Goal: Task Accomplishment & Management: Manage account settings

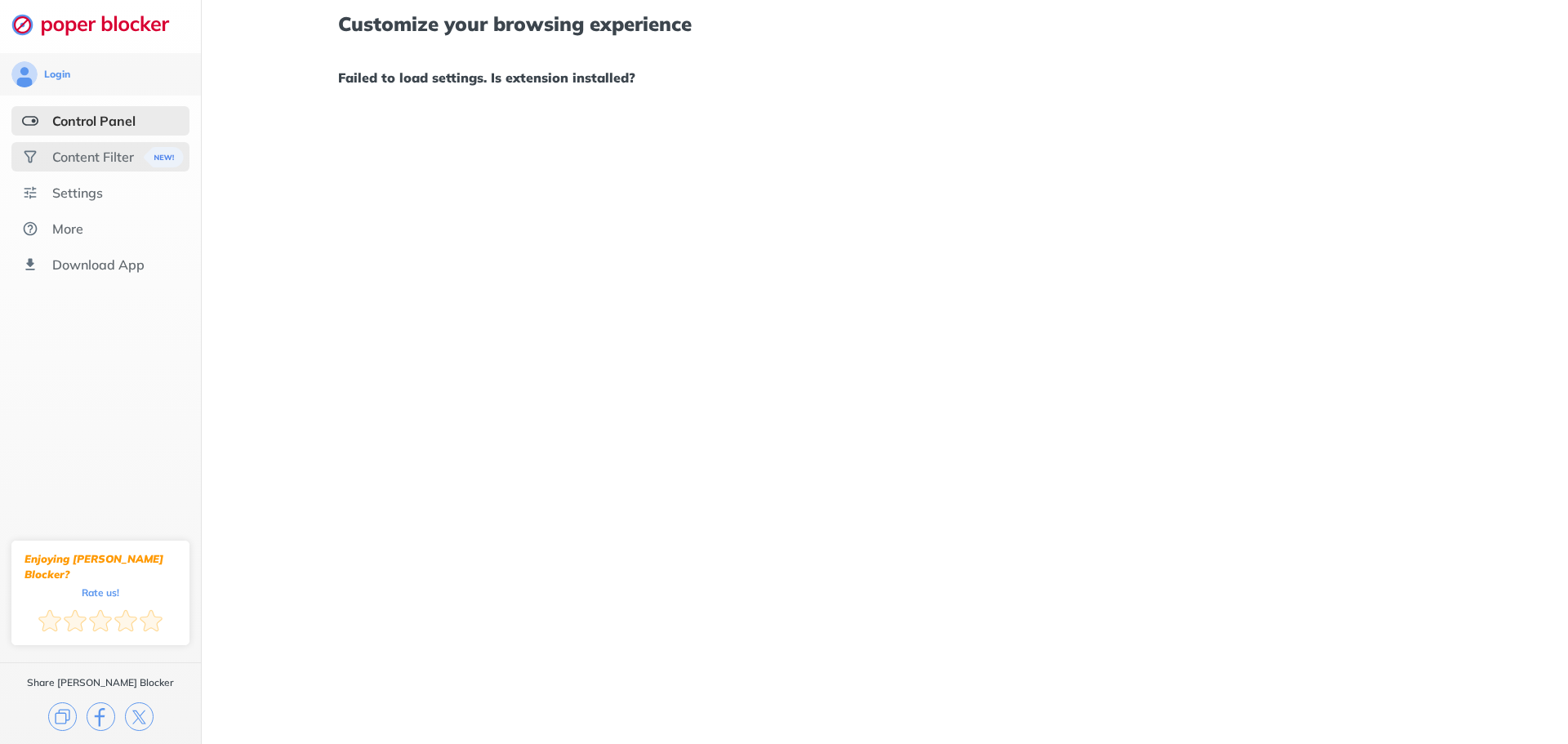
click at [106, 164] on div "Content Filter" at bounding box center [92, 156] width 82 height 16
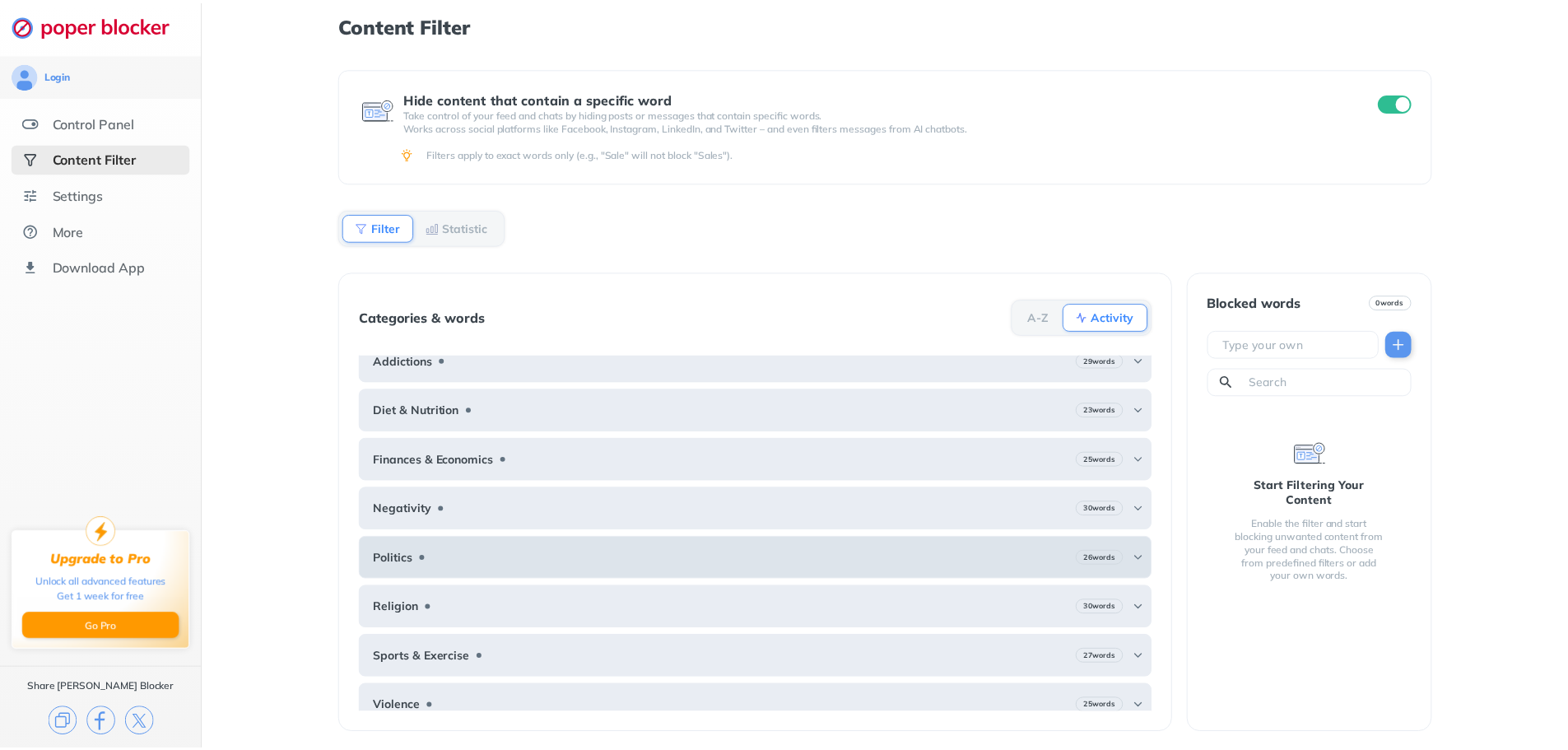
scroll to position [30, 0]
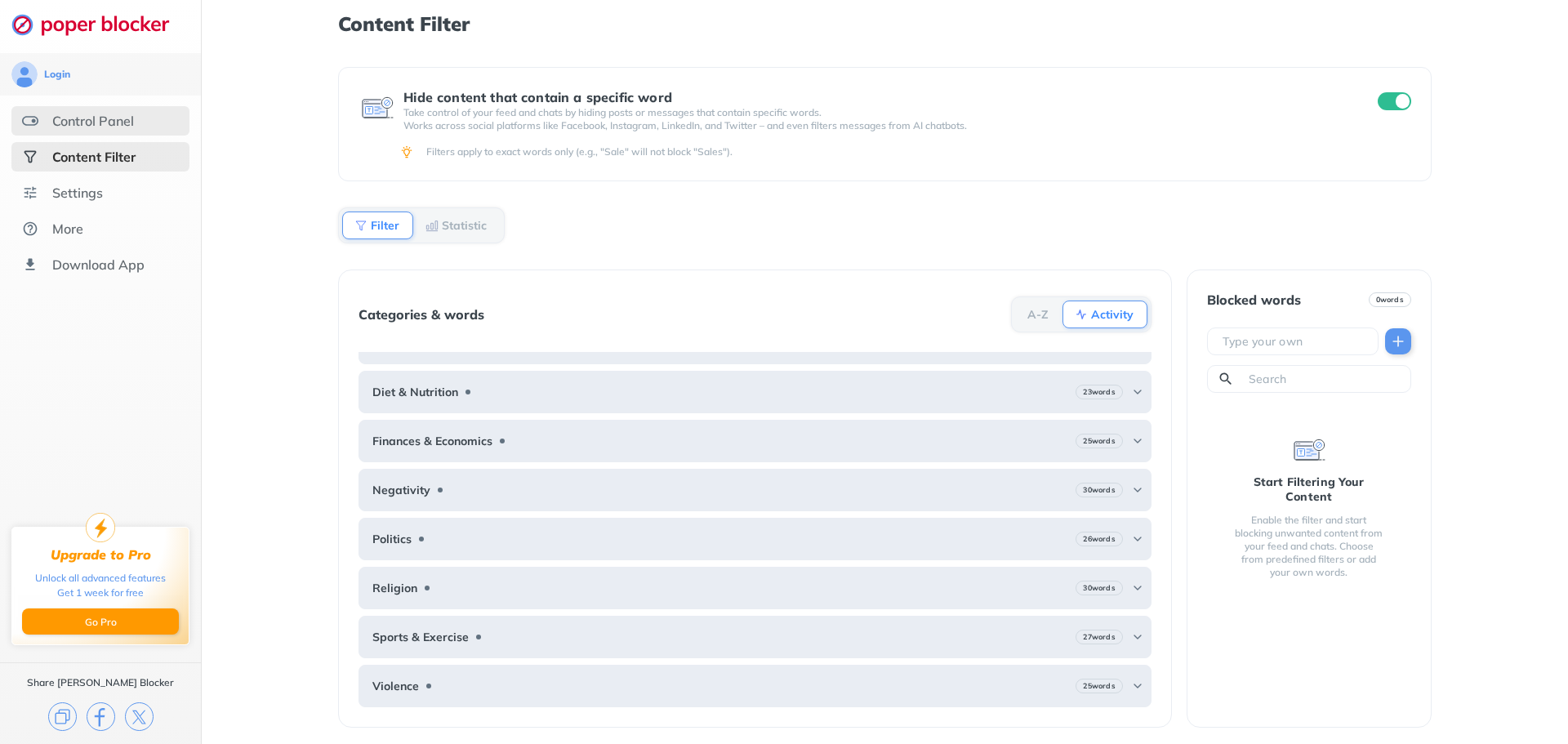
click at [94, 117] on div "Control Panel" at bounding box center [92, 120] width 82 height 16
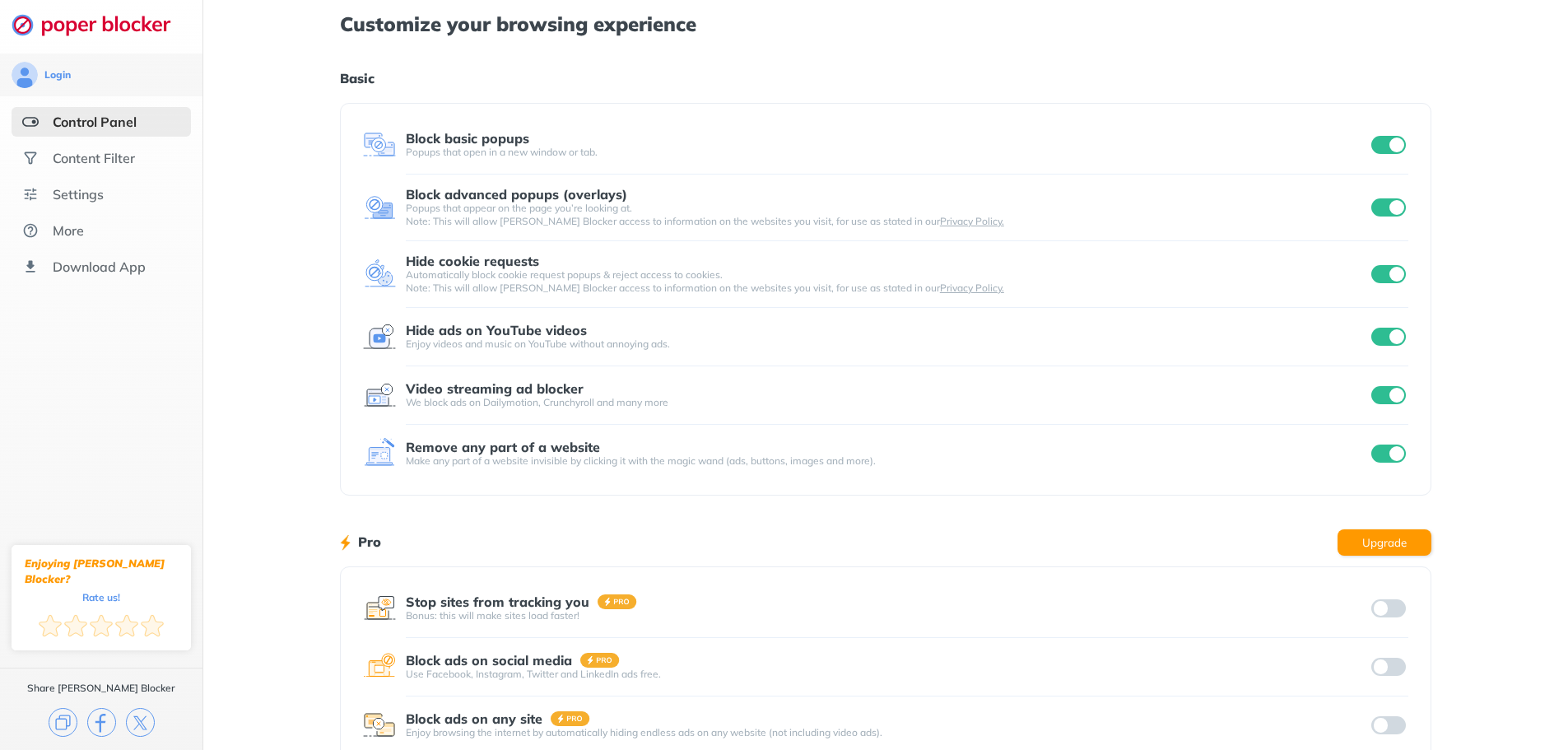
click at [373, 340] on img at bounding box center [380, 337] width 33 height 33
click at [375, 336] on img at bounding box center [380, 337] width 33 height 33
click at [1375, 397] on input "checkbox" at bounding box center [1389, 395] width 35 height 18
click at [1383, 209] on input "checkbox" at bounding box center [1389, 207] width 35 height 18
click at [1379, 145] on input "checkbox" at bounding box center [1389, 145] width 35 height 18
